Goal: Check status: Check status

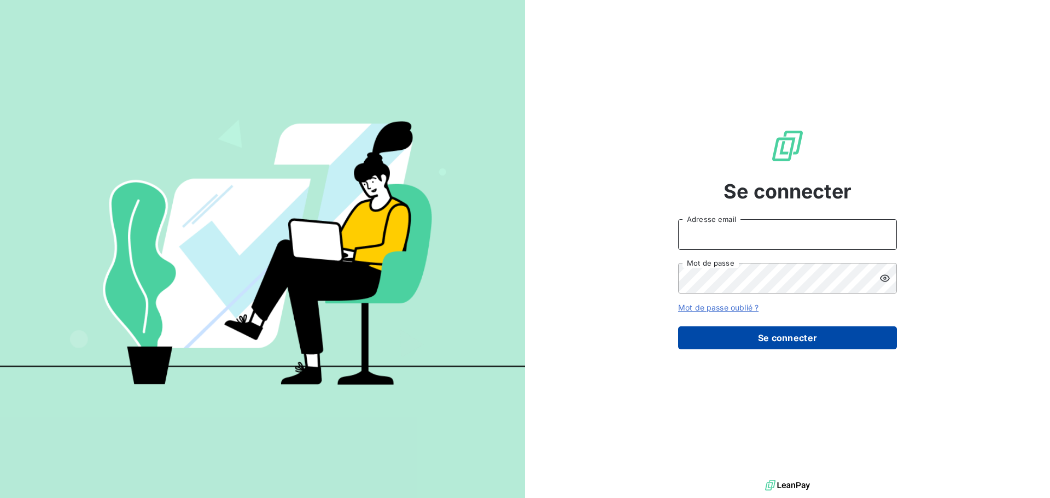
type input "[EMAIL_ADDRESS][DOMAIN_NAME]"
click at [776, 333] on button "Se connecter" at bounding box center [787, 338] width 219 height 23
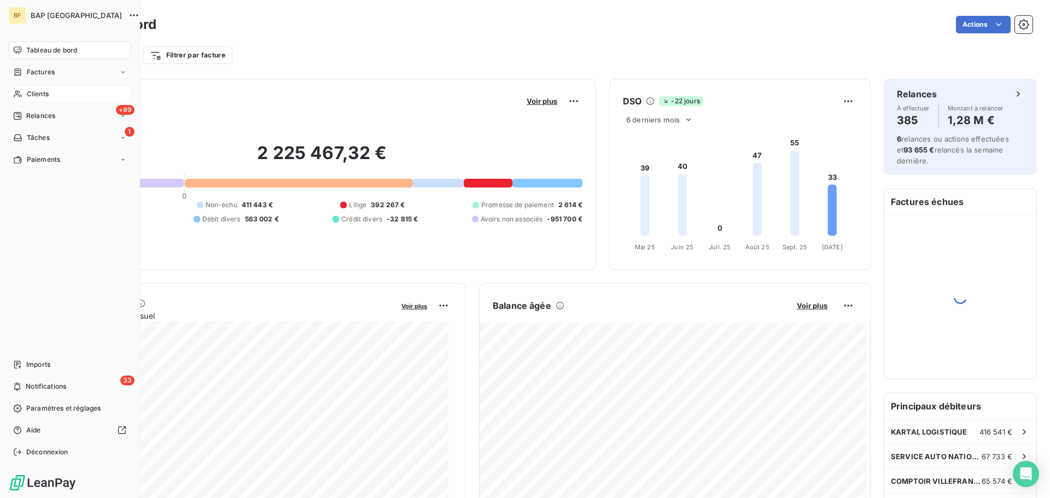
click at [25, 94] on div "Clients" at bounding box center [70, 94] width 122 height 18
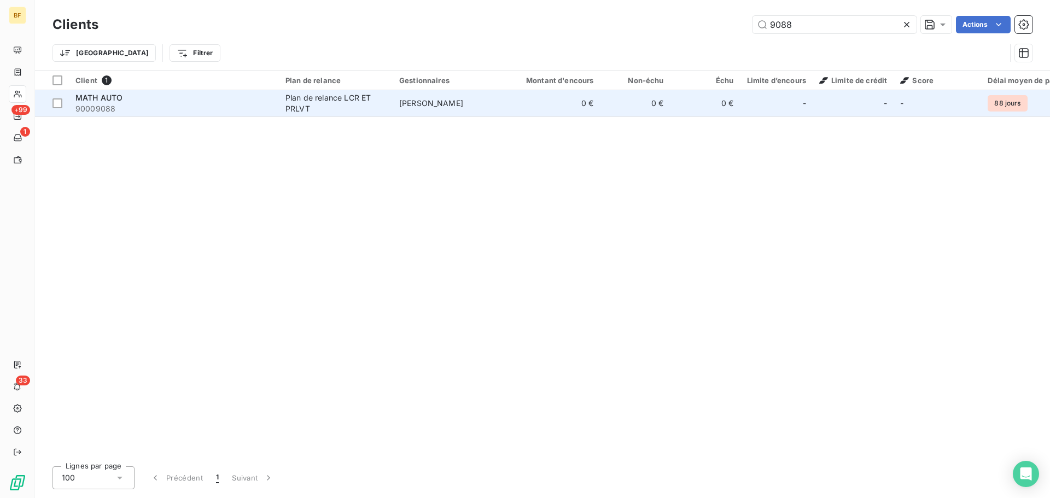
type input "9088"
click at [135, 97] on div "MATH AUTO" at bounding box center [173, 97] width 197 height 11
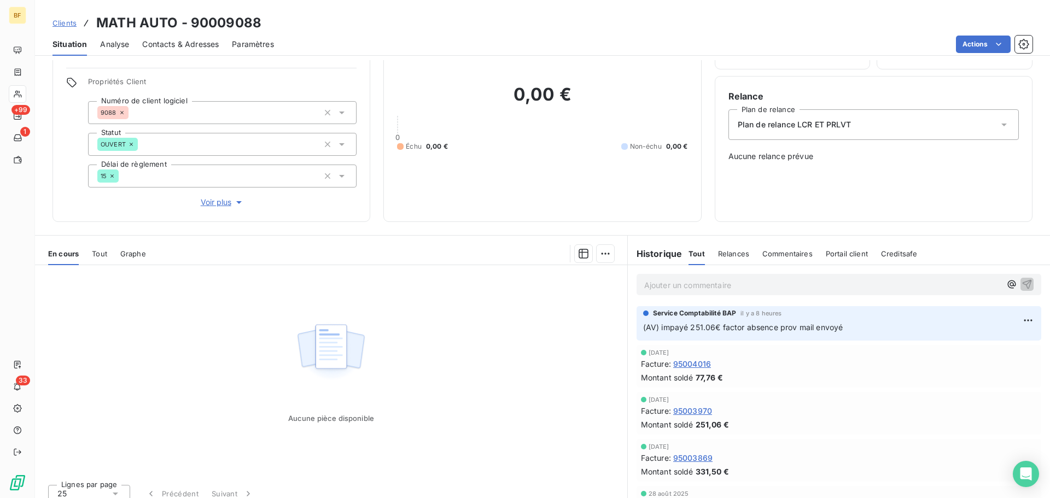
scroll to position [78, 0]
